Goal: Information Seeking & Learning: Learn about a topic

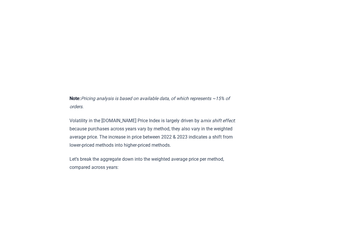
scroll to position [3156, 0]
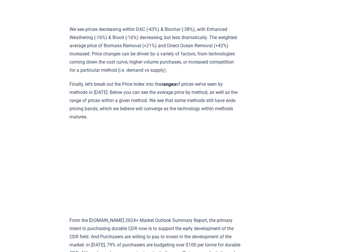
scroll to position [3448, 0]
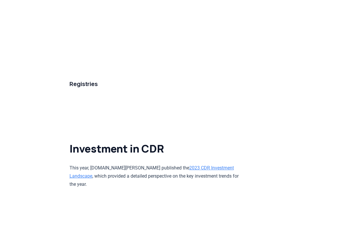
scroll to position [4442, 0]
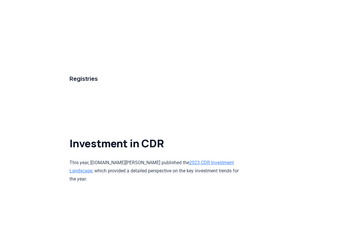
drag, startPoint x: 238, startPoint y: 135, endPoint x: 311, endPoint y: 124, distance: 73.3
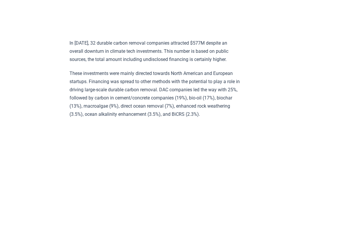
scroll to position [4822, 0]
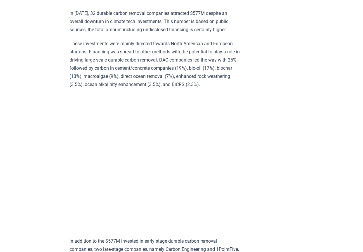
click at [116, 64] on p "These investments were mainly directed towards North American and European star…" at bounding box center [155, 64] width 171 height 49
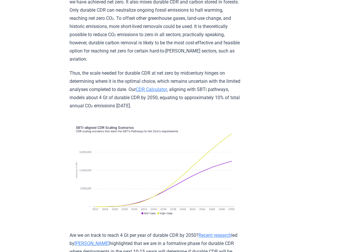
scroll to position [5074, 0]
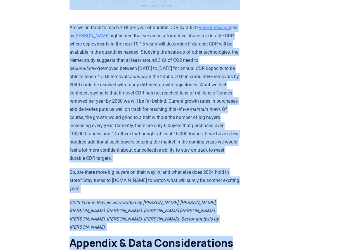
scroll to position [5491, 0]
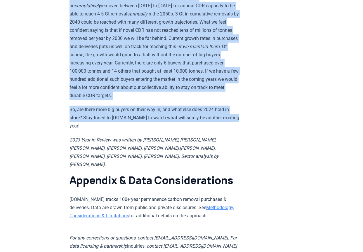
drag, startPoint x: 65, startPoint y: 95, endPoint x: 247, endPoint y: 133, distance: 186.0
copy div "Lo ipsu dolo s ametconsec adipis el sed DOE tempor, inci utl etdolo ma aliquaen…"
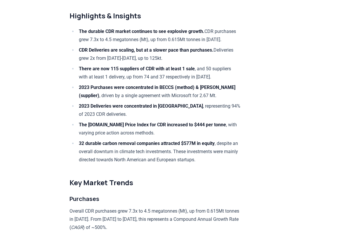
scroll to position [406, 0]
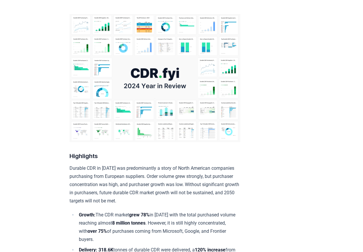
scroll to position [146, 0]
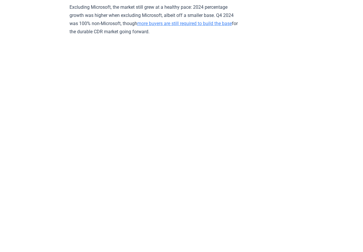
scroll to position [1169, 0]
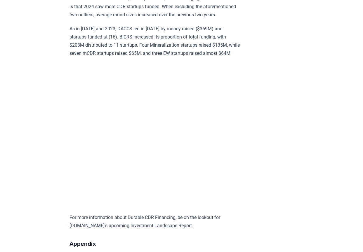
scroll to position [5698, 0]
